Goal: Navigation & Orientation: Find specific page/section

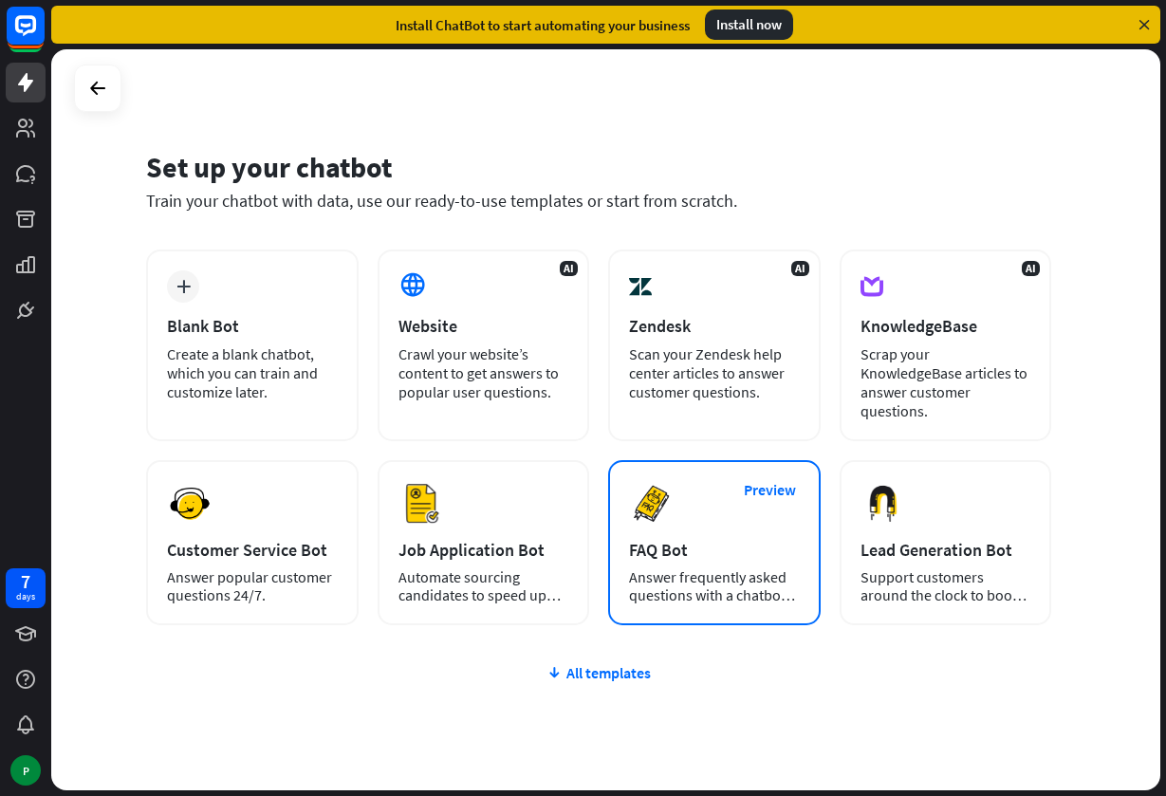
click at [688, 539] on div "FAQ Bot" at bounding box center [714, 550] width 171 height 22
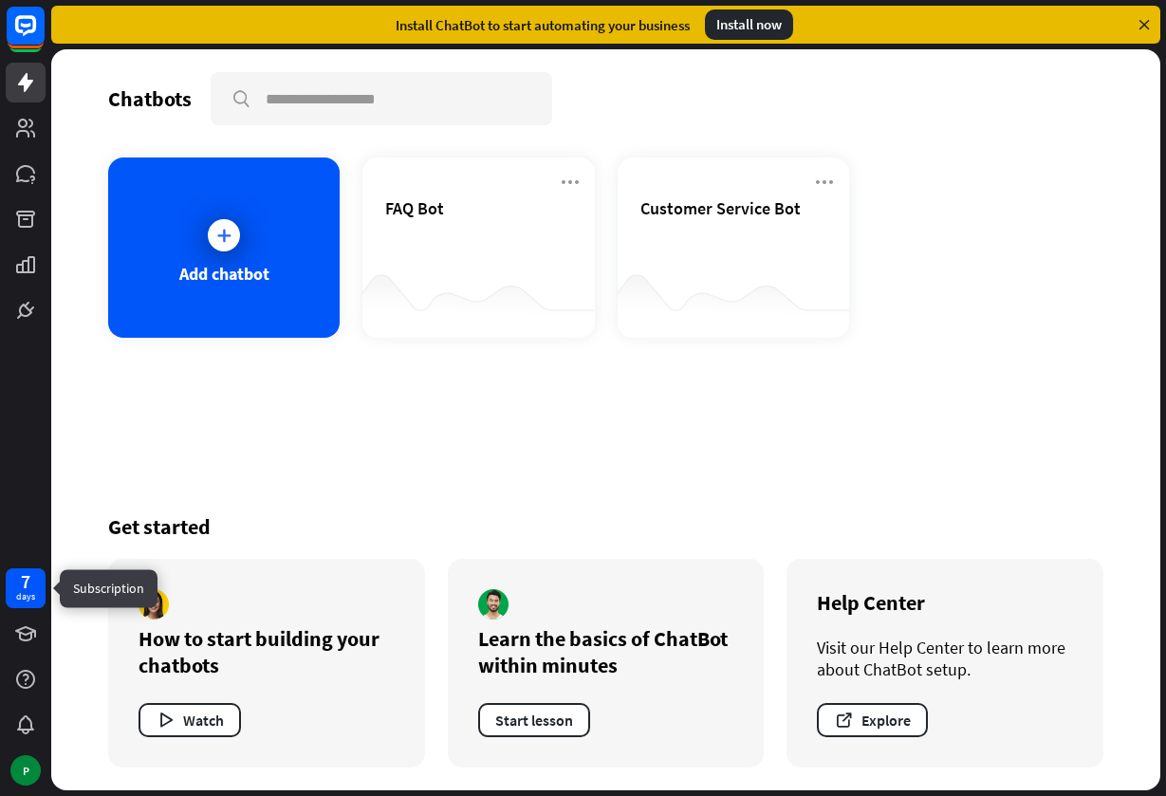
click at [16, 597] on div "days" at bounding box center [25, 596] width 19 height 13
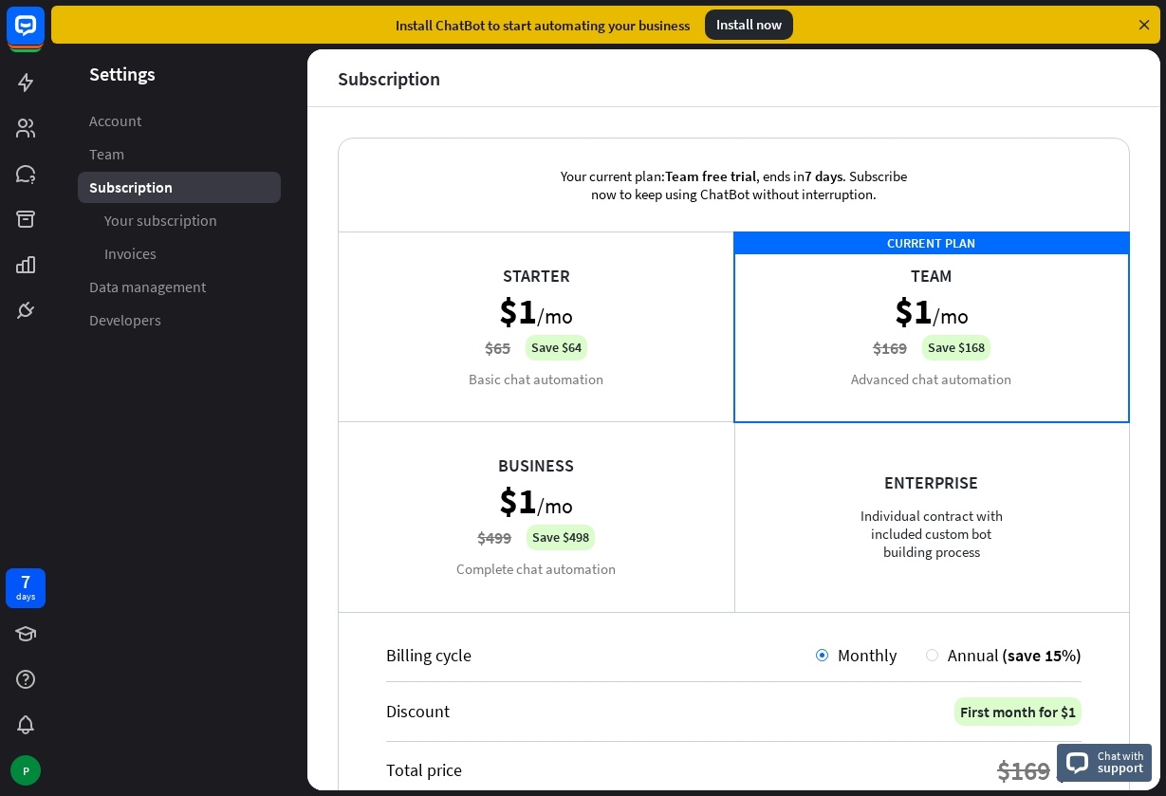
click at [1034, 190] on div "Your current plan: Team free trial , ends [DATE] . Subscribe now to keep using …" at bounding box center [734, 185] width 791 height 93
click at [1142, 21] on icon at bounding box center [1144, 24] width 17 height 17
